Goal: Task Accomplishment & Management: Manage account settings

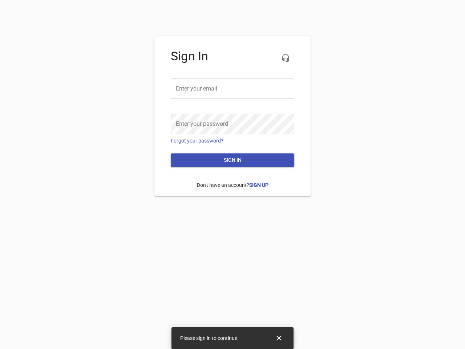
click at [285, 58] on icon "button" at bounding box center [285, 57] width 9 height 9
click at [232, 89] on input "email" at bounding box center [232, 88] width 123 height 20
click at [279, 338] on icon "Close" at bounding box center [278, 337] width 5 height 5
